Goal: Task Accomplishment & Management: Complete application form

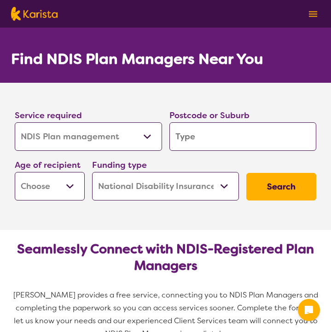
select select "NDIS Plan management"
select select "NDIS"
select select "NDIS Plan management"
select select "NDIS"
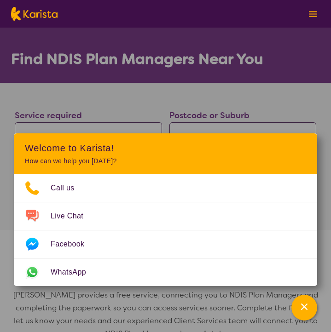
click at [156, 107] on div "Service required Allied Health Assistant Assessment (ADHD or Autism) Behaviour …" at bounding box center [88, 130] width 155 height 50
click at [144, 301] on p "Karista provides a free service, connecting you to NDIS Plan Managers and compl…" at bounding box center [165, 315] width 309 height 52
click at [303, 313] on div "Channel Menu" at bounding box center [304, 308] width 18 height 20
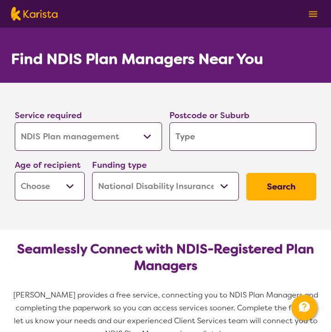
click at [113, 144] on select "Allied Health Assistant Assessment (ADHD or Autism) Behaviour support Counselli…" at bounding box center [88, 136] width 147 height 29
select select "[MEDICAL_DATA]"
click at [15, 122] on select "Allied Health Assistant Assessment (ADHD or Autism) Behaviour support Counselli…" at bounding box center [88, 136] width 147 height 29
select select "[MEDICAL_DATA]"
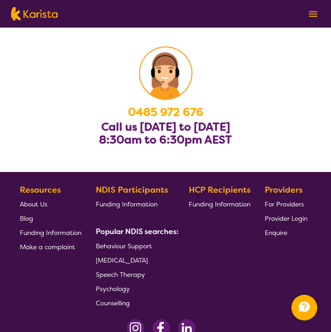
scroll to position [1738, 0]
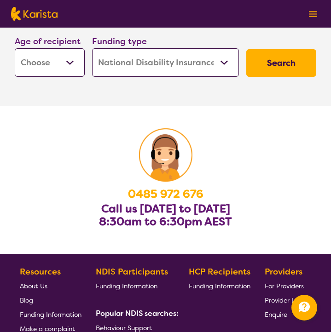
click at [280, 282] on span "For Providers" at bounding box center [284, 286] width 39 height 8
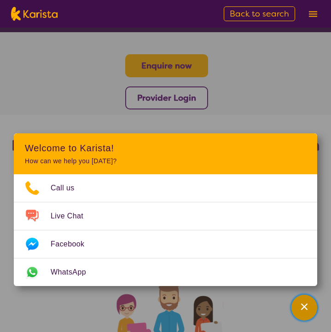
click at [306, 310] on icon "Channel Menu" at bounding box center [304, 306] width 9 height 9
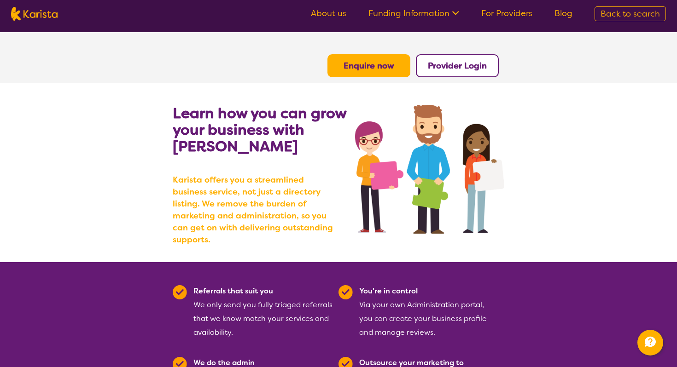
click at [331, 70] on b "Enquire now" at bounding box center [368, 65] width 51 height 11
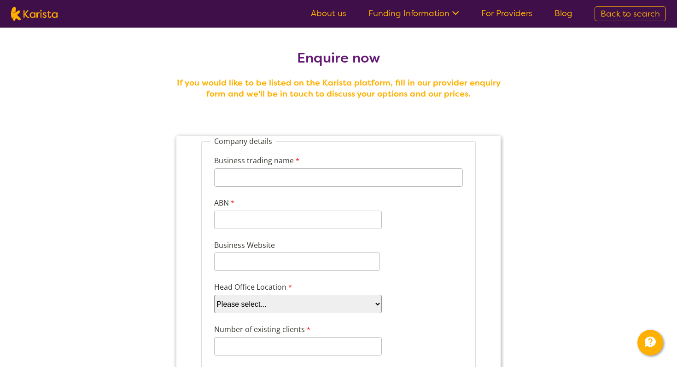
scroll to position [85, 0]
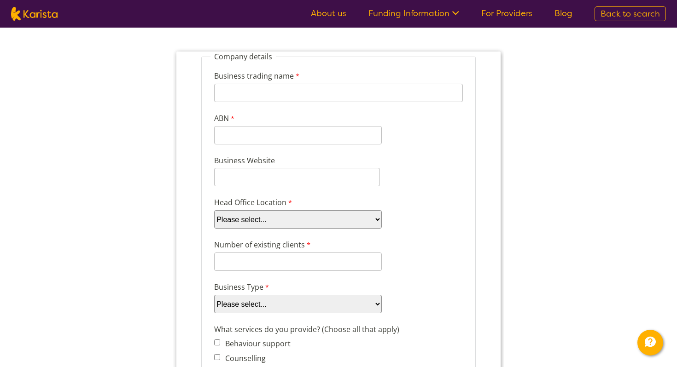
click at [291, 218] on select "Please select... ACT [GEOGRAPHIC_DATA] NT QLD SA TAS [GEOGRAPHIC_DATA] [GEOGRAP…" at bounding box center [298, 219] width 168 height 18
select select "tfa_95"
click at [214, 210] on select "Please select... ACT [GEOGRAPHIC_DATA] NT QLD SA TAS [GEOGRAPHIC_DATA] [GEOGRAP…" at bounding box center [298, 219] width 168 height 18
click at [331, 244] on div "Number of existing clients 8 characters left." at bounding box center [338, 255] width 256 height 35
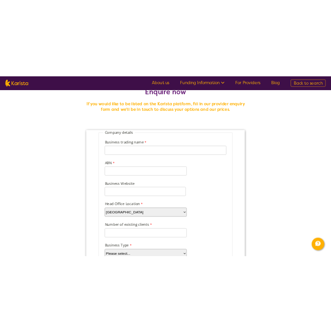
scroll to position [27, 0]
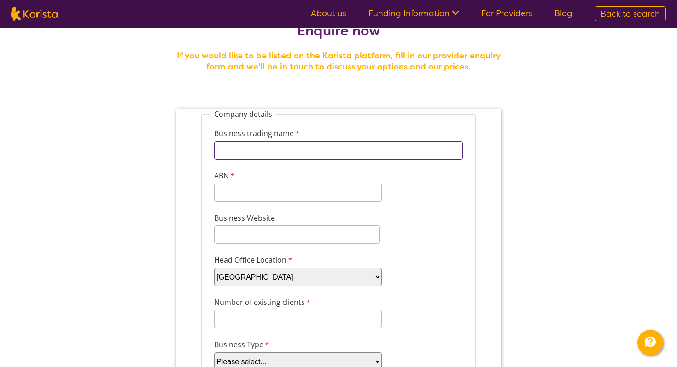
click at [249, 157] on input "Business trading name" at bounding box center [338, 150] width 249 height 18
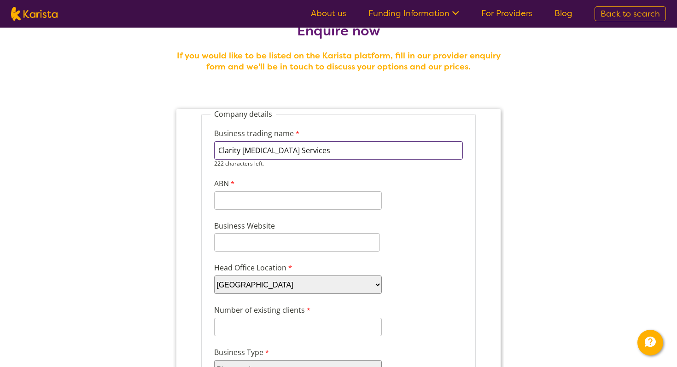
type input "Clarity [MEDICAL_DATA] Services"
click at [236, 197] on input "ABN" at bounding box center [298, 201] width 168 height 18
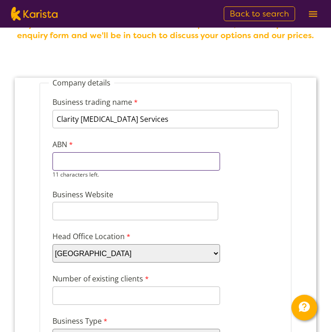
scroll to position [95, 0]
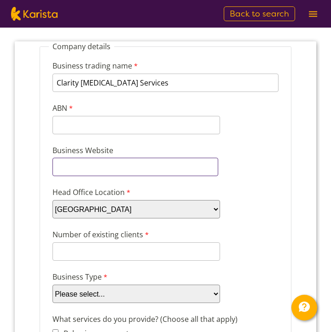
click at [58, 167] on input "[DOMAIN_NAME]" at bounding box center [135, 167] width 166 height 18
type input "[URL][DOMAIN_NAME]"
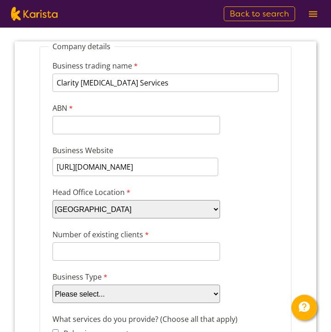
click at [241, 149] on div "Business Website [URL][DOMAIN_NAME]" at bounding box center [165, 160] width 233 height 35
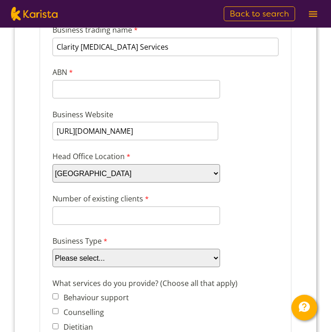
scroll to position [170, 0]
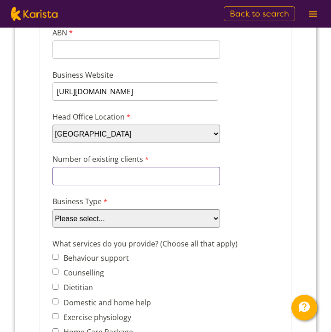
click at [184, 171] on input "Number of existing clients" at bounding box center [136, 176] width 168 height 18
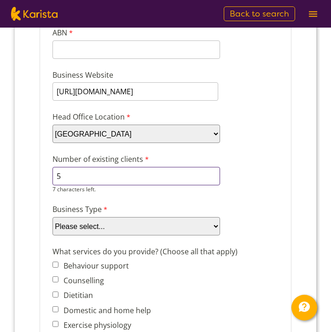
type input "5"
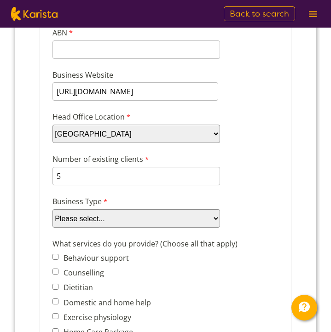
click at [191, 223] on select "Please select... Company Individual/Sole Trader Other (please specify)" at bounding box center [136, 218] width 168 height 18
select select "tfa_88"
click at [52, 228] on select "Please select... Company Individual/Sole Trader Other (please specify)" at bounding box center [136, 218] width 168 height 18
click at [261, 197] on div "Business Type Please select... Company Individual/Sole Trader Other (please spe…" at bounding box center [165, 211] width 233 height 35
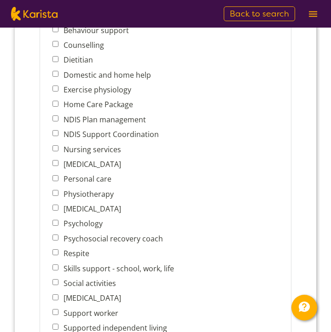
scroll to position [430, 0]
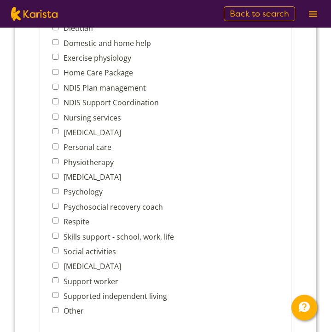
click at [56, 263] on input "[MEDICAL_DATA]" at bounding box center [55, 266] width 6 height 6
checkbox input "true"
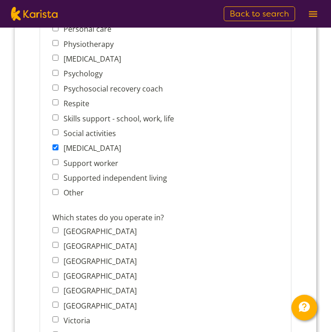
scroll to position [575, 0]
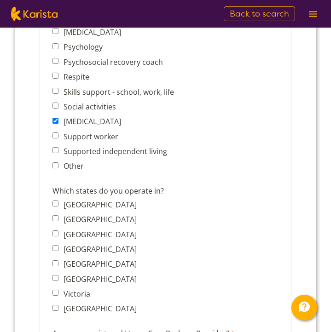
click at [56, 215] on input "[GEOGRAPHIC_DATA]" at bounding box center [55, 218] width 6 height 6
checkbox input "true"
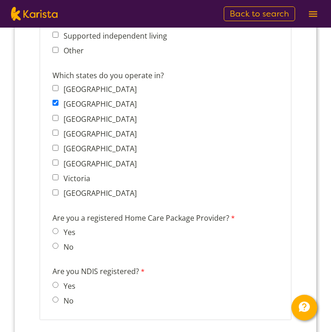
click at [57, 243] on input "No" at bounding box center [55, 246] width 6 height 6
radio input "true"
click at [58, 295] on span "No" at bounding box center [66, 301] width 28 height 13
click at [57, 297] on input "No" at bounding box center [55, 300] width 6 height 6
radio input "true"
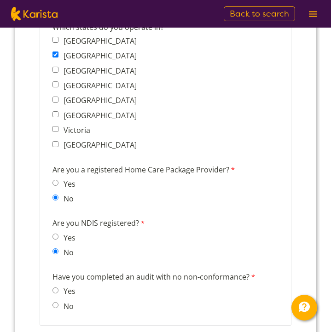
scroll to position [783, 0]
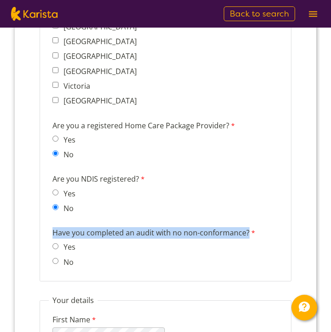
drag, startPoint x: 52, startPoint y: 222, endPoint x: 250, endPoint y: 223, distance: 197.1
click at [250, 227] on label "Have you completed an audit with no non-conformance?" at bounding box center [154, 233] width 205 height 13
copy label "Have you completed an audit with no non-conformance?"
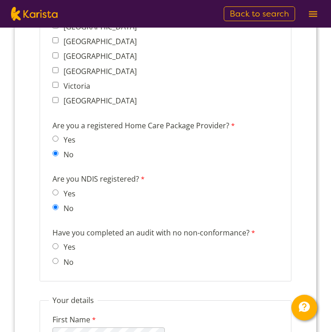
click at [73, 256] on span "No" at bounding box center [66, 262] width 28 height 13
click at [61, 257] on label "No" at bounding box center [66, 262] width 13 height 10
click at [58, 258] on input "No" at bounding box center [55, 261] width 6 height 6
radio input "true"
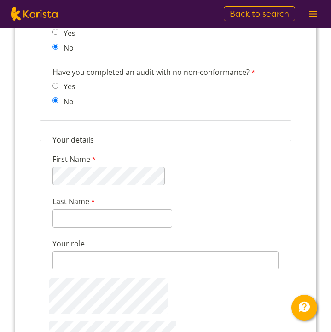
scroll to position [1031, 0]
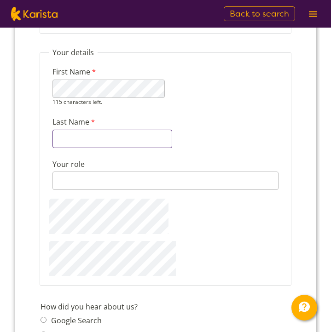
click at [76, 130] on input "Last Name" at bounding box center [112, 139] width 120 height 18
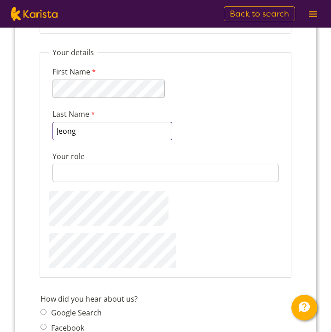
type input "Jeong"
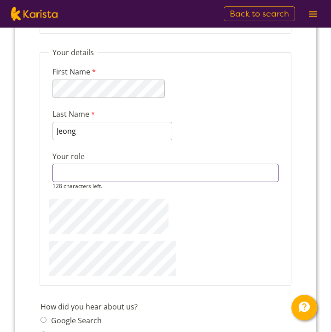
click at [70, 167] on input "Your role" at bounding box center [165, 173] width 226 height 18
type input "Speech Pathologist"
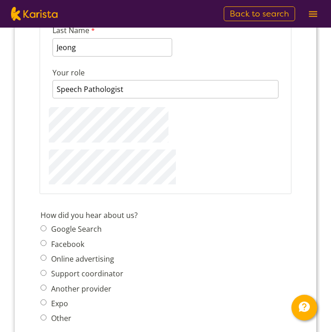
scroll to position [1117, 0]
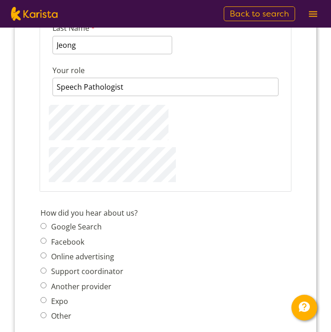
click at [67, 222] on label "Google Search" at bounding box center [74, 227] width 53 height 10
click at [47, 223] on input "Google Search" at bounding box center [44, 226] width 6 height 6
radio input "true"
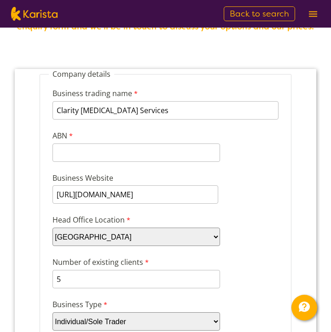
scroll to position [87, 0]
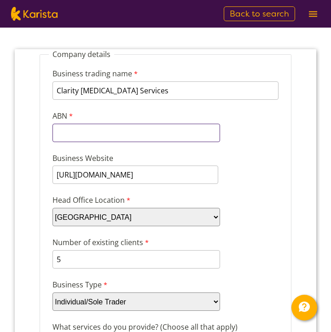
click at [132, 139] on input "ABN" at bounding box center [136, 133] width 168 height 18
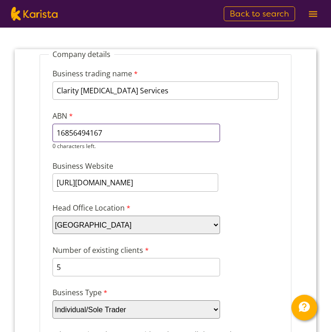
type input "16856494167"
click at [233, 135] on div "Business trading name Clarity [MEDICAL_DATA] Services 222 characters left. ABN …" at bounding box center [165, 105] width 233 height 93
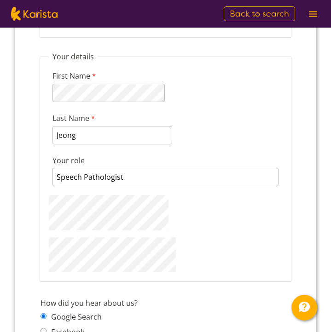
scroll to position [1040, 0]
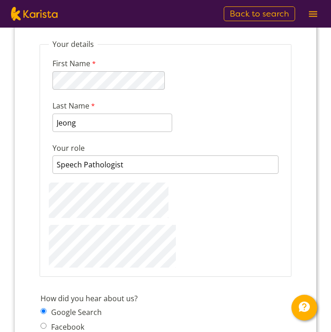
click at [225, 244] on div "First Name 115 characters left. Last Name [PERSON_NAME] Your role Speech Pathol…" at bounding box center [165, 158] width 233 height 219
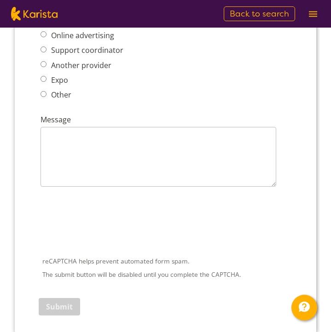
scroll to position [1341, 0]
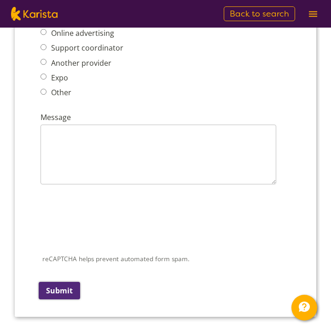
click at [68, 282] on input "Submit" at bounding box center [59, 290] width 41 height 17
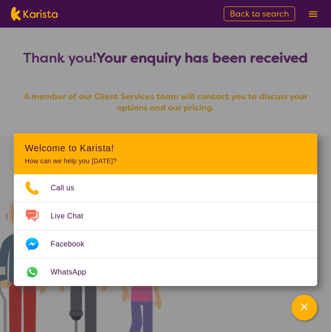
click at [288, 95] on h4 "A member of our Client Services team will contact you to discuss your options a…" at bounding box center [165, 102] width 309 height 22
click at [184, 108] on h4 "A member of our Client Services team will contact you to discuss your options a…" at bounding box center [165, 102] width 309 height 22
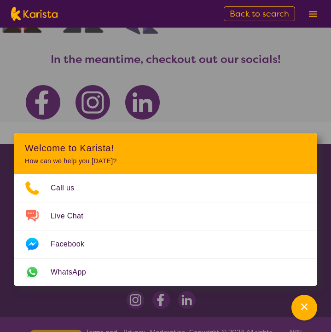
scroll to position [363, 0]
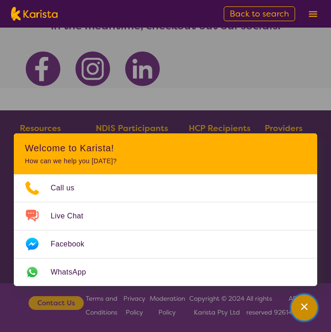
click at [307, 315] on div "Channel Menu" at bounding box center [304, 308] width 18 height 20
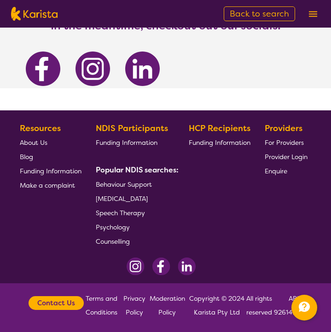
click at [276, 167] on span "Enquire" at bounding box center [276, 171] width 23 height 8
